Goal: Information Seeking & Learning: Learn about a topic

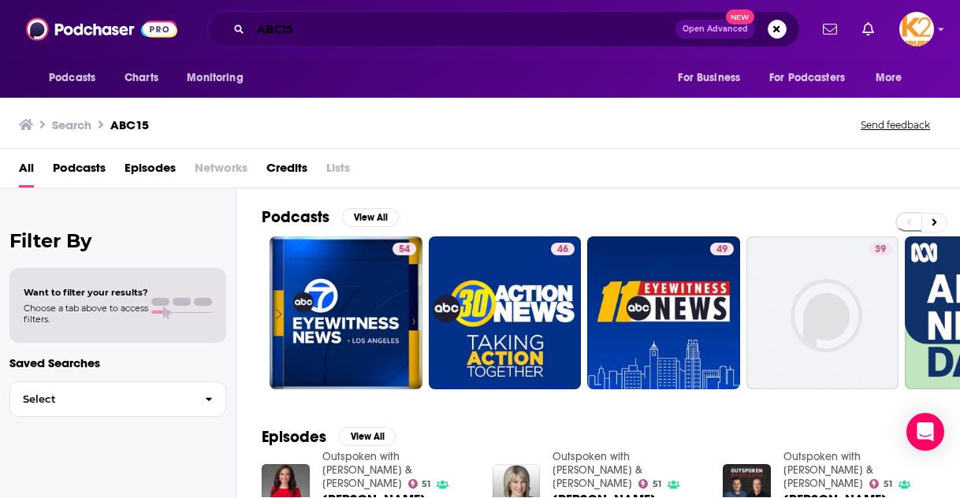
click at [325, 27] on input "ABC15" at bounding box center [463, 29] width 425 height 25
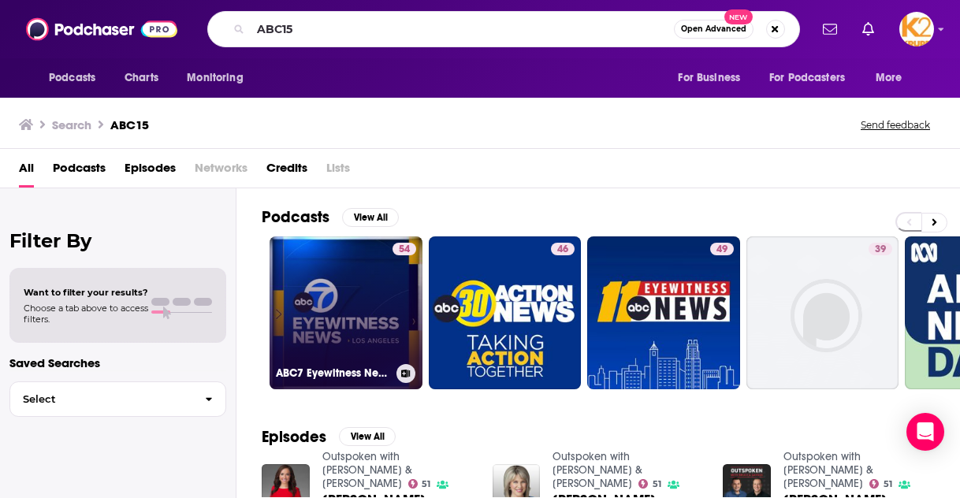
click at [366, 326] on link "54 ABC7 Eyewitness News" at bounding box center [345, 312] width 153 height 153
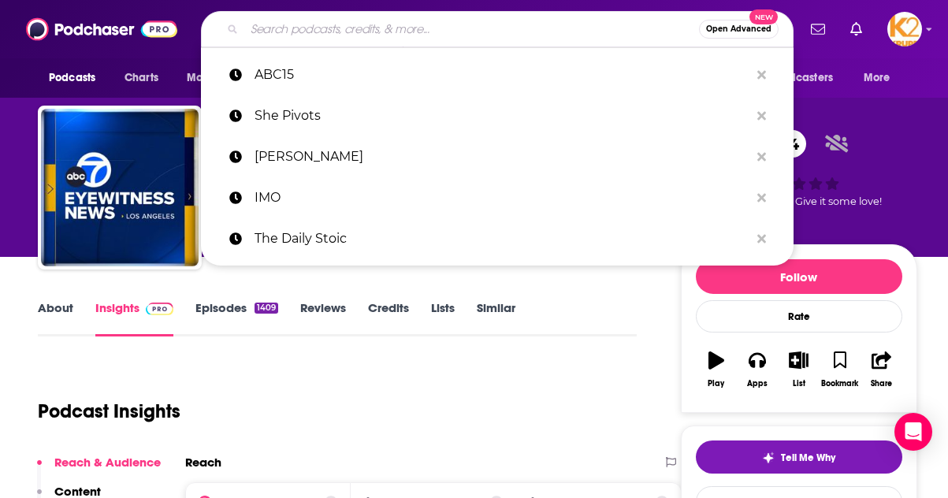
click at [349, 17] on input "Search podcasts, credits, & more..." at bounding box center [471, 29] width 455 height 25
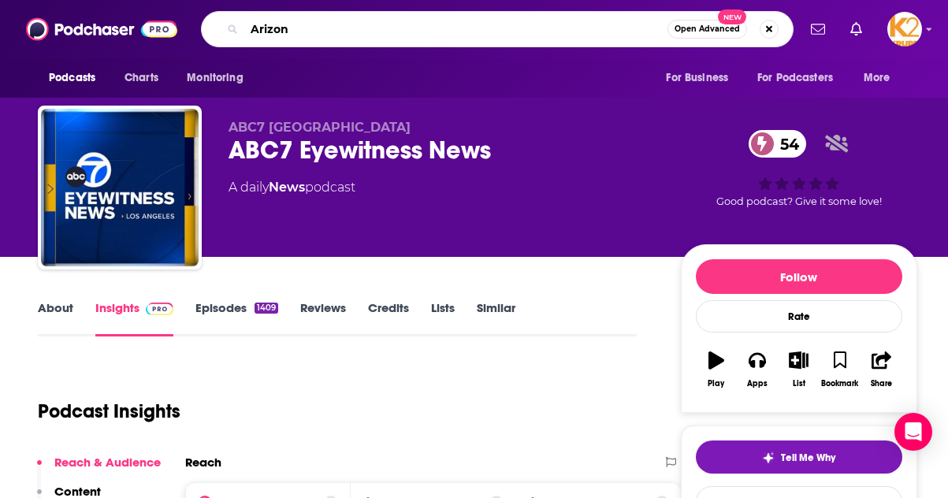
type input "[US_STATE]"
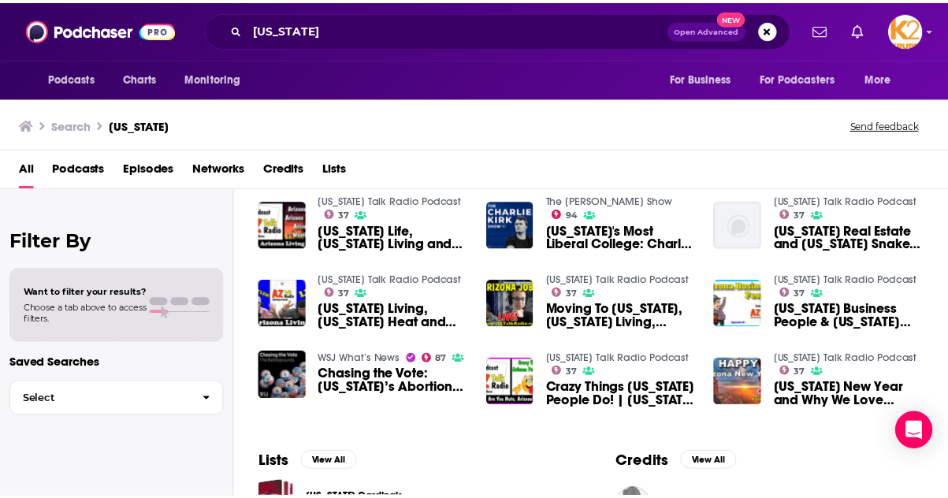
scroll to position [358, 0]
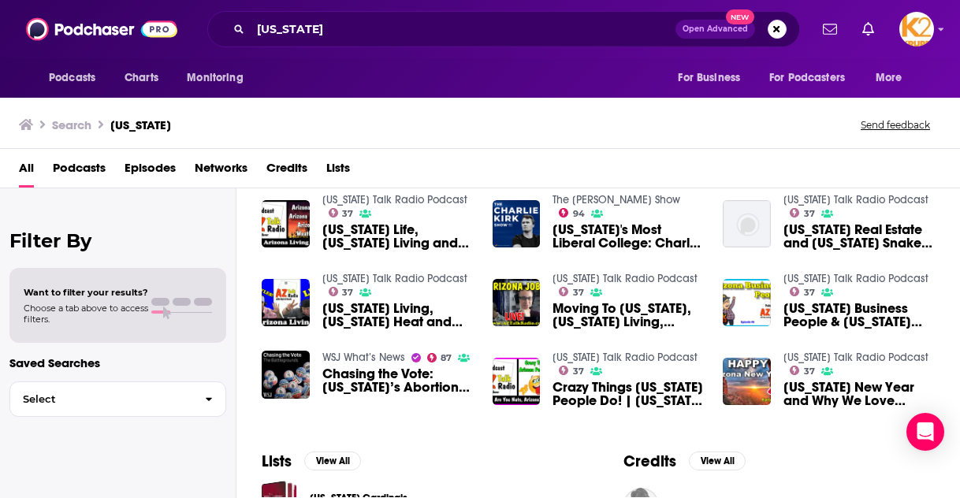
click at [394, 246] on span "[US_STATE] Life, [US_STATE] Living and [US_STATE] Weather Ep.24 | [US_STATE] Ta…" at bounding box center [397, 236] width 151 height 27
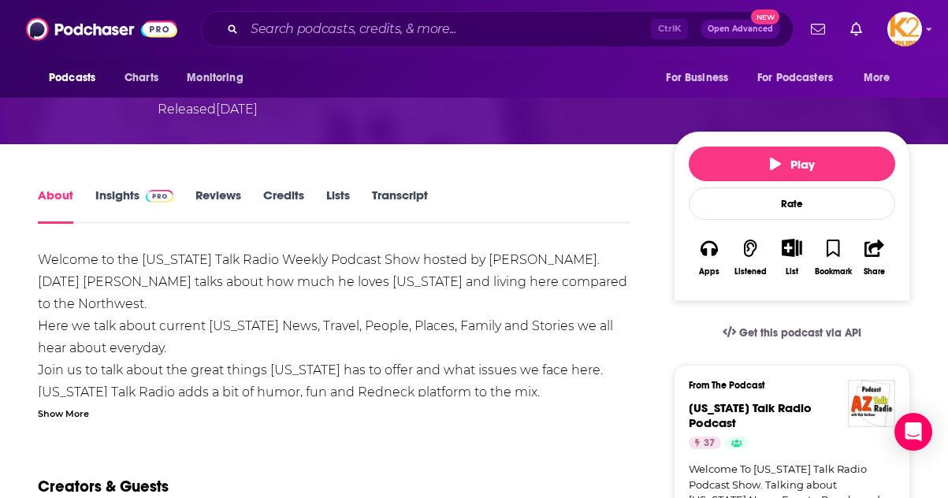
scroll to position [191, 0]
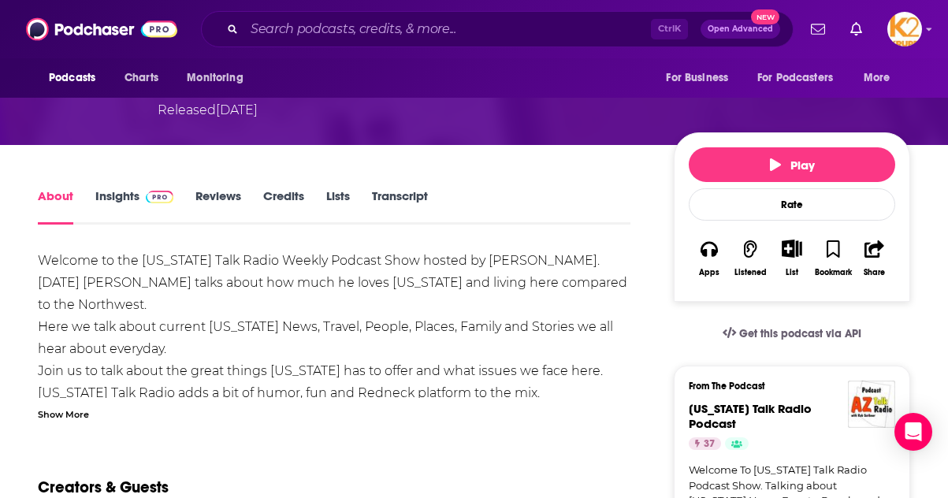
click at [120, 195] on link "Insights" at bounding box center [134, 206] width 78 height 36
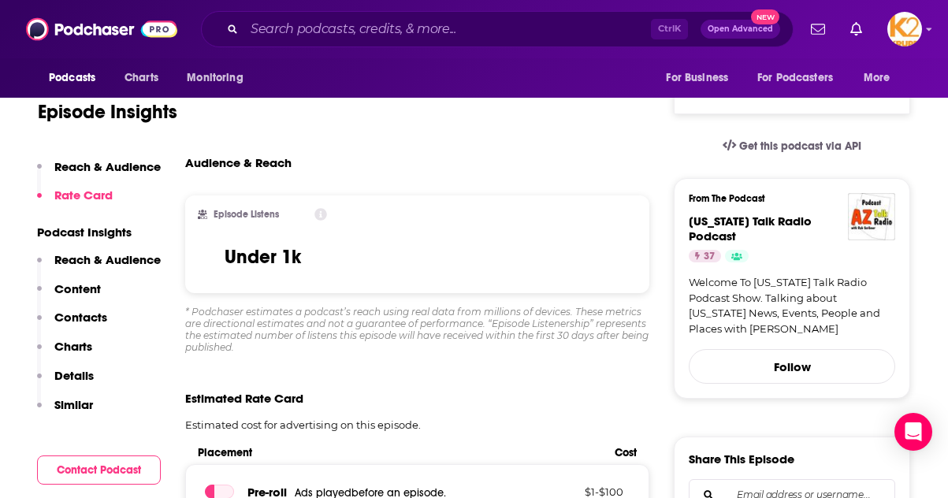
scroll to position [378, 0]
